Goal: Find specific page/section: Find specific page/section

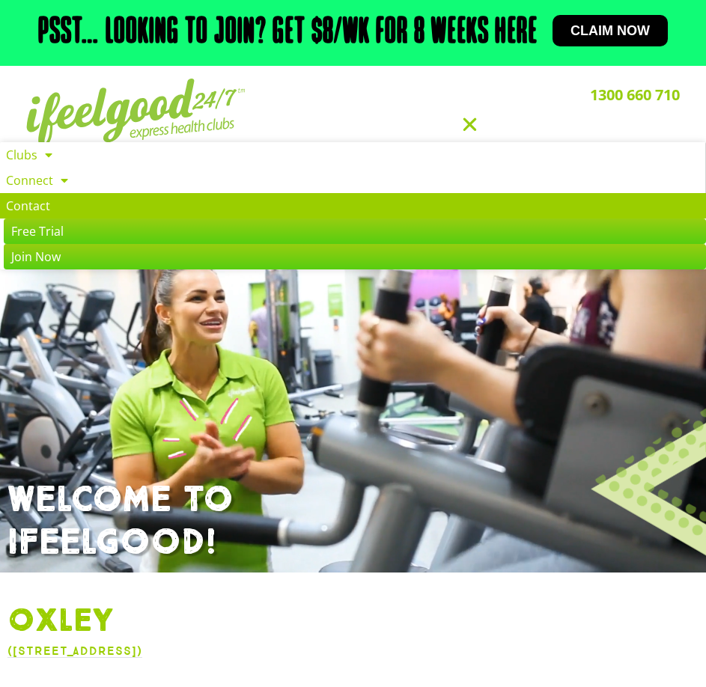
click at [69, 204] on link "Contact" at bounding box center [353, 205] width 706 height 25
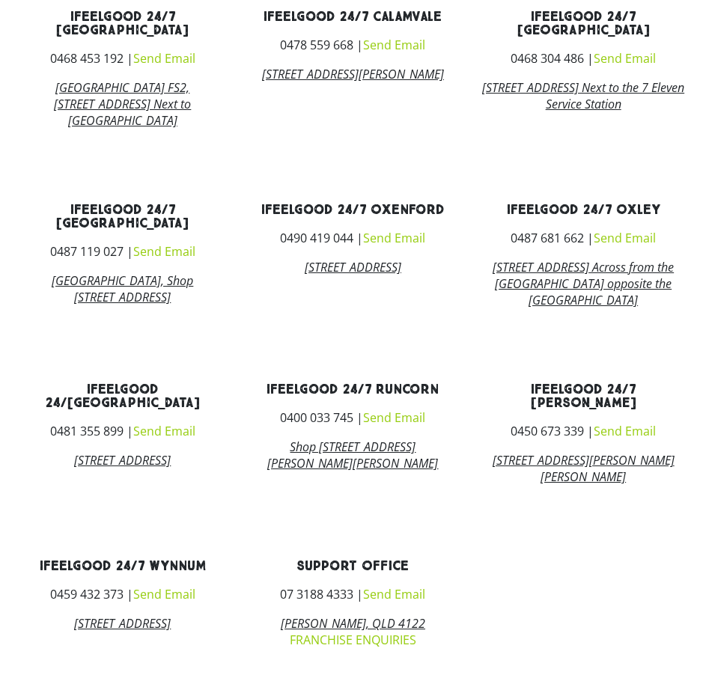
scroll to position [1096, 0]
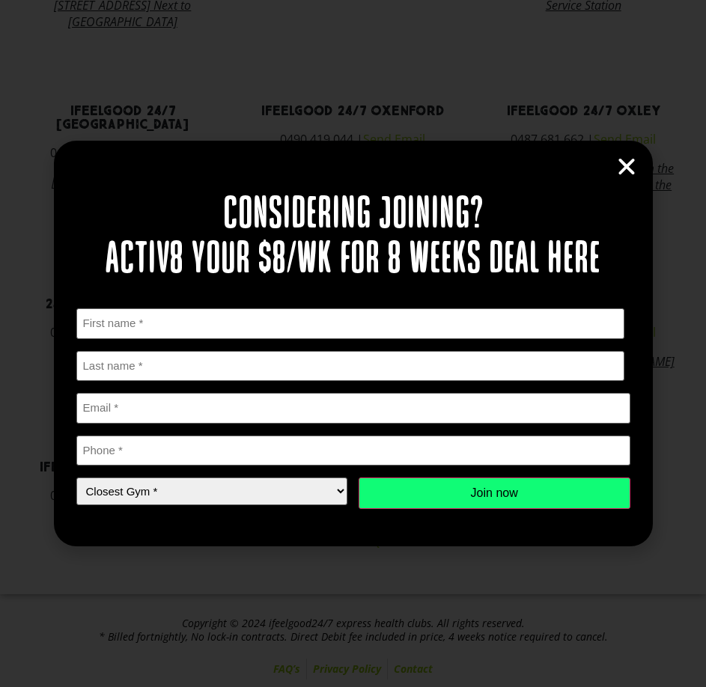
click at [616, 171] on icon "Close" at bounding box center [626, 167] width 22 height 22
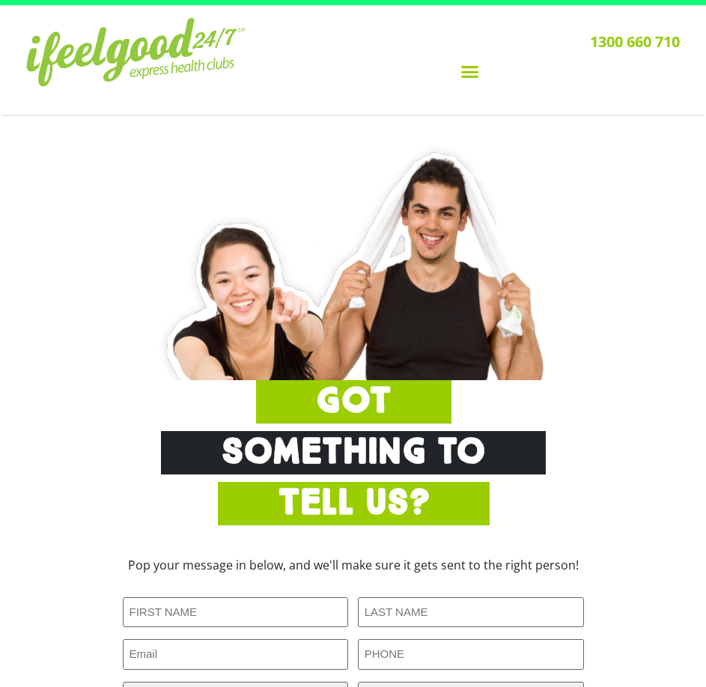
scroll to position [0, 0]
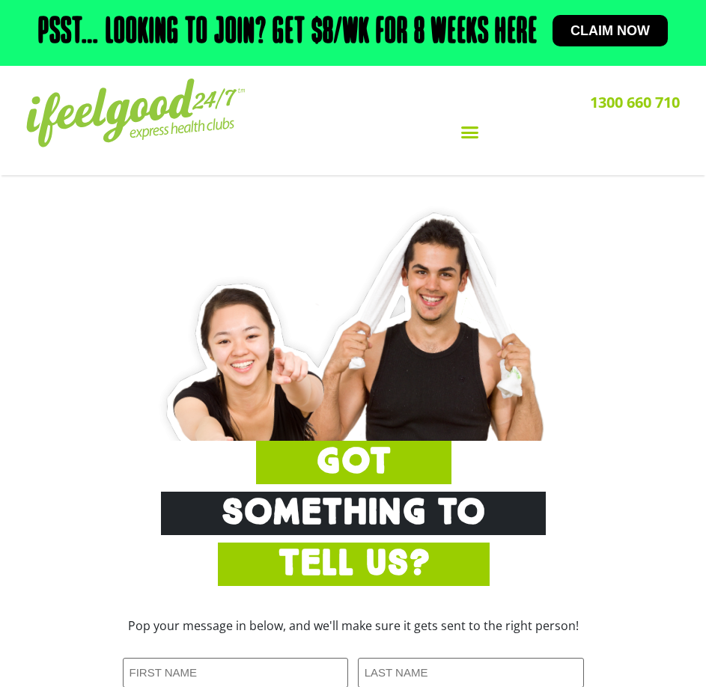
click at [468, 135] on icon "Menu Toggle" at bounding box center [469, 132] width 19 height 19
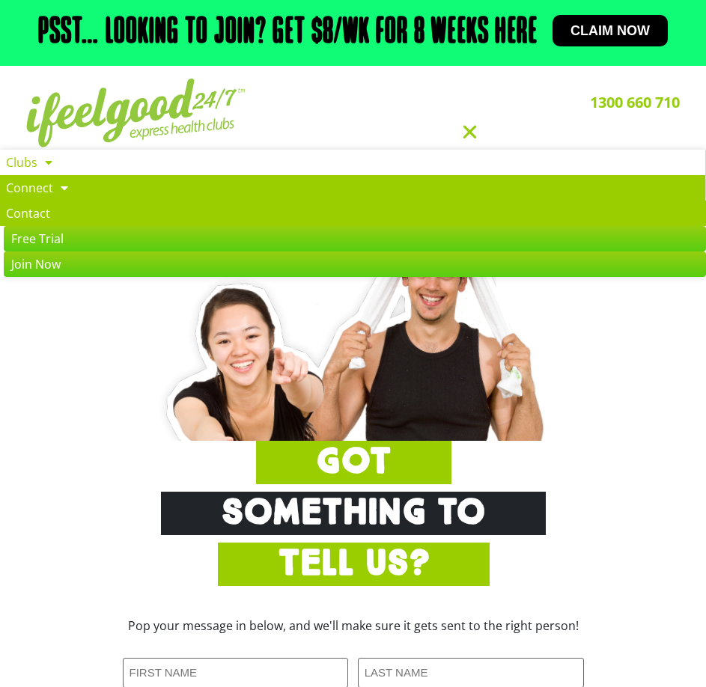
click at [53, 178] on span at bounding box center [60, 187] width 15 height 27
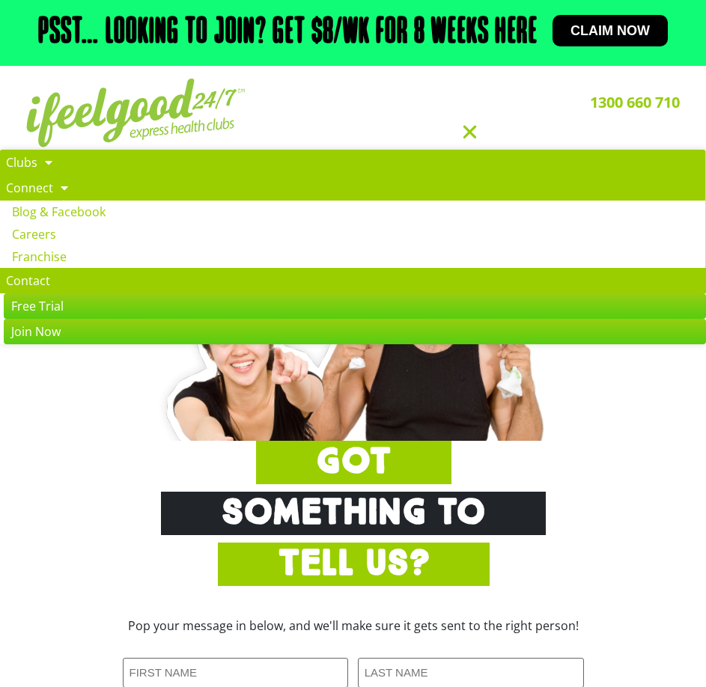
click at [36, 162] on link "Clubs" at bounding box center [352, 162] width 705 height 25
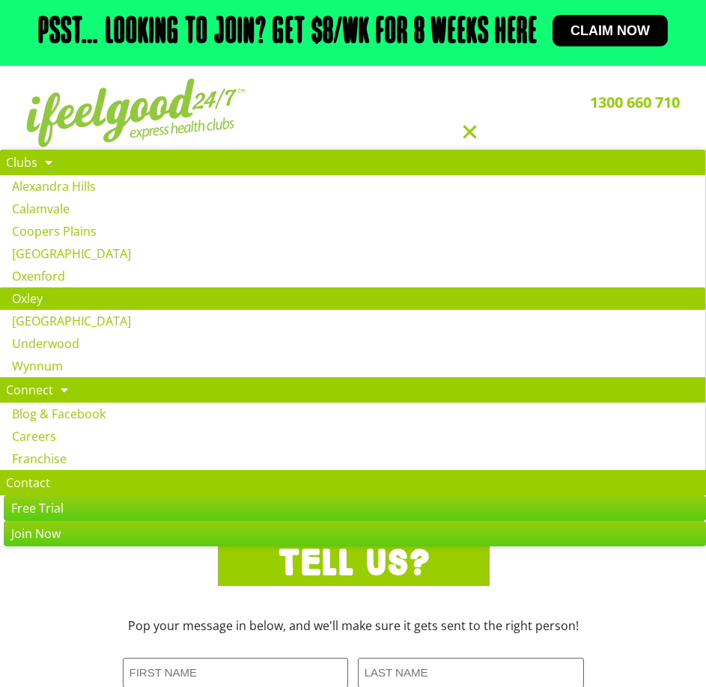
click at [49, 298] on link "Oxley" at bounding box center [352, 298] width 705 height 22
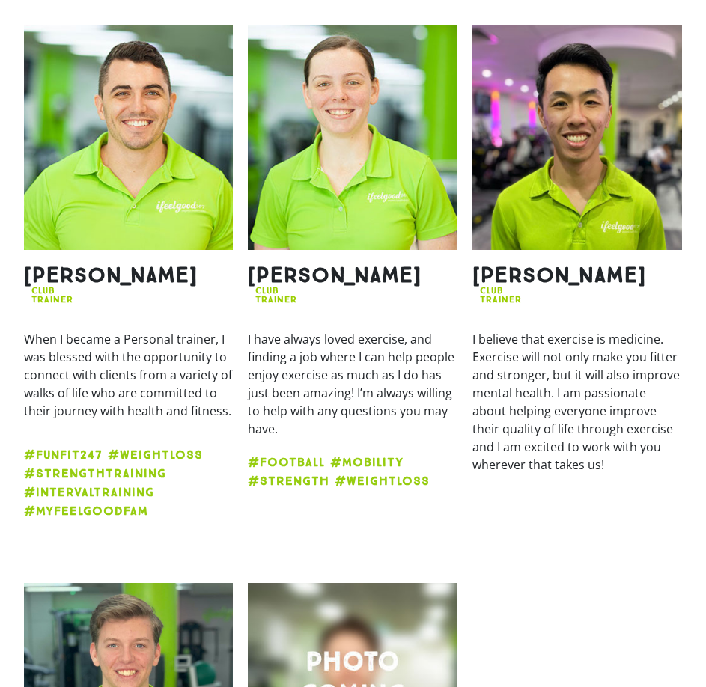
scroll to position [1272, 0]
